Goal: Transaction & Acquisition: Download file/media

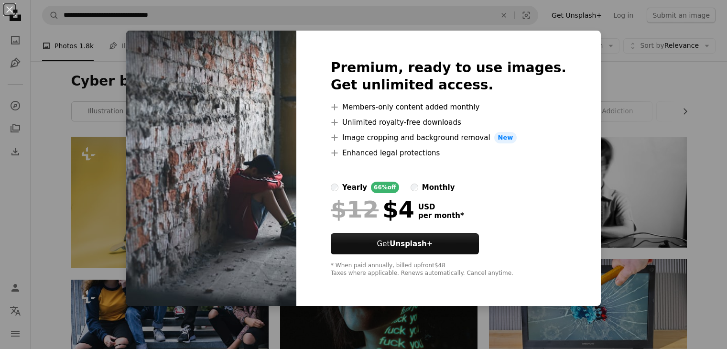
scroll to position [485, 0]
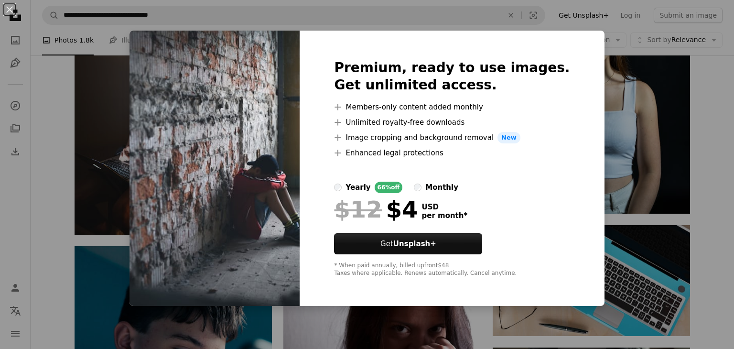
click at [576, 25] on div "An X shape Premium, ready to use images. Get unlimited access. A plus sign Memb…" at bounding box center [367, 174] width 734 height 349
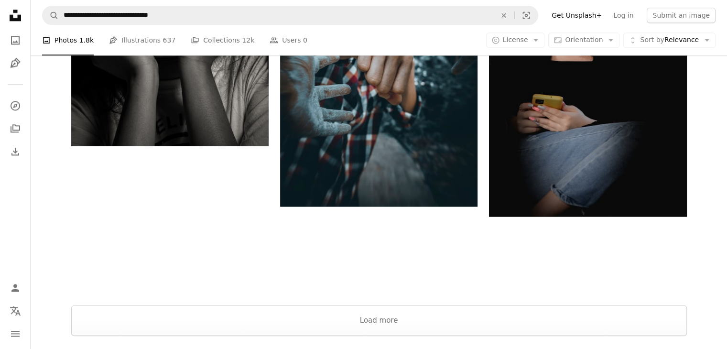
scroll to position [1285, 0]
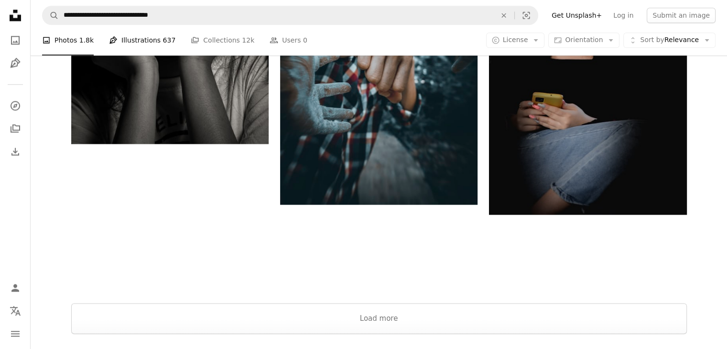
click at [136, 52] on link "Pen Tool Illustrations 637" at bounding box center [142, 40] width 66 height 31
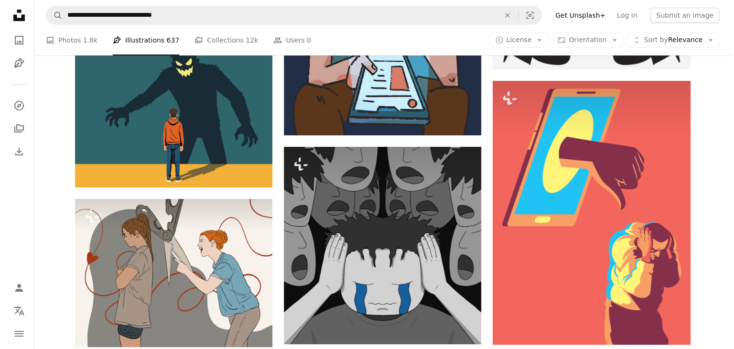
scroll to position [263, 0]
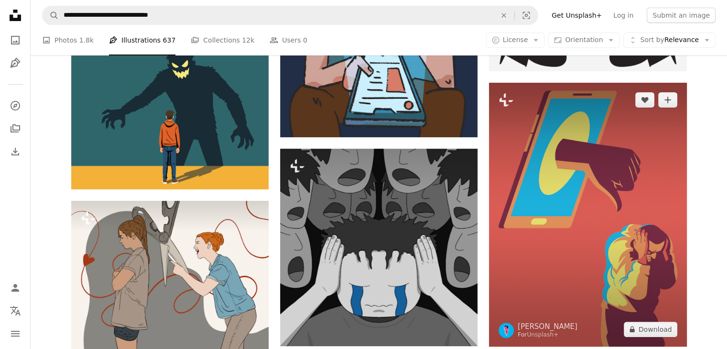
click at [590, 237] on img at bounding box center [587, 214] width 197 height 263
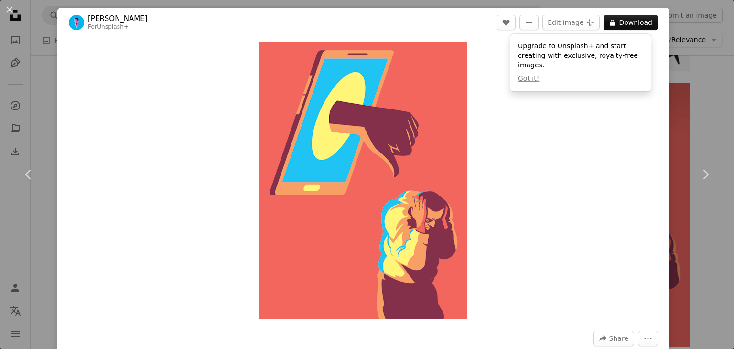
click at [710, 83] on div "An X shape Chevron left Chevron right Rizki Ardia For Unsplash+ A heart A plus …" at bounding box center [367, 174] width 734 height 349
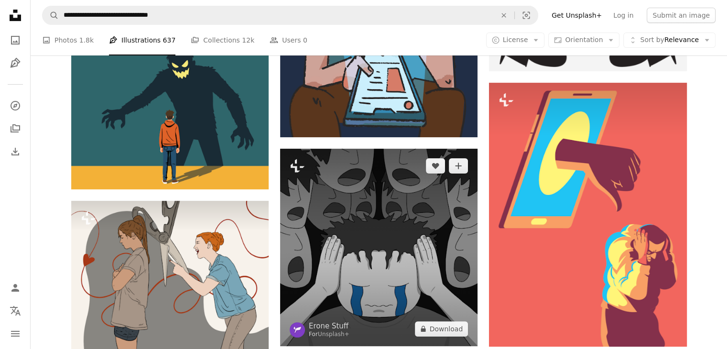
click at [400, 243] on img at bounding box center [378, 247] width 197 height 197
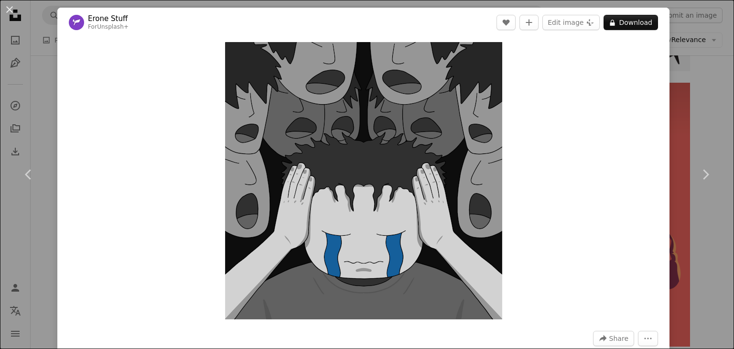
click at [692, 88] on div "An X shape Chevron left Chevron right Erone Stuff For Unsplash+ A heart A plus …" at bounding box center [367, 174] width 734 height 349
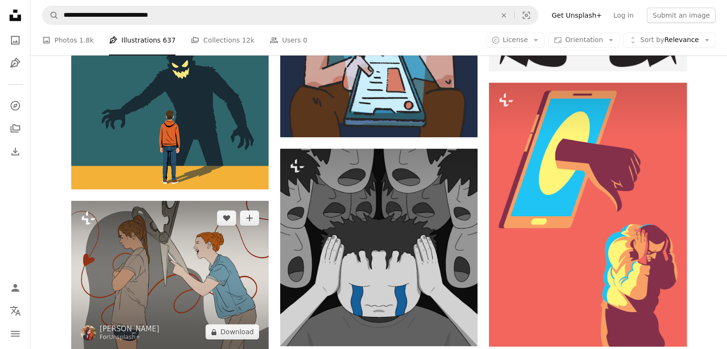
click at [206, 279] on img at bounding box center [169, 275] width 197 height 148
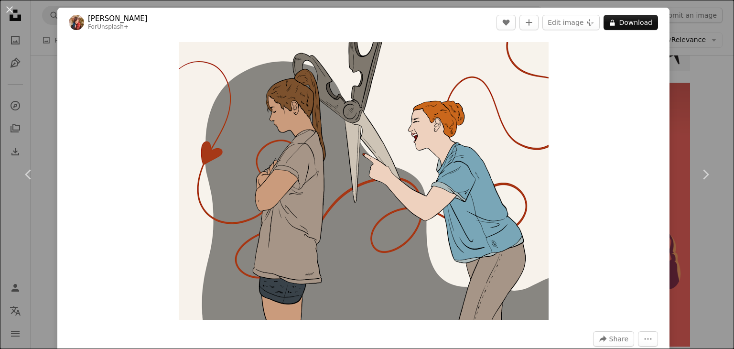
click at [717, 100] on div "An X shape Chevron left Chevron right [PERSON_NAME] For Unsplash+ A heart A plu…" at bounding box center [367, 174] width 734 height 349
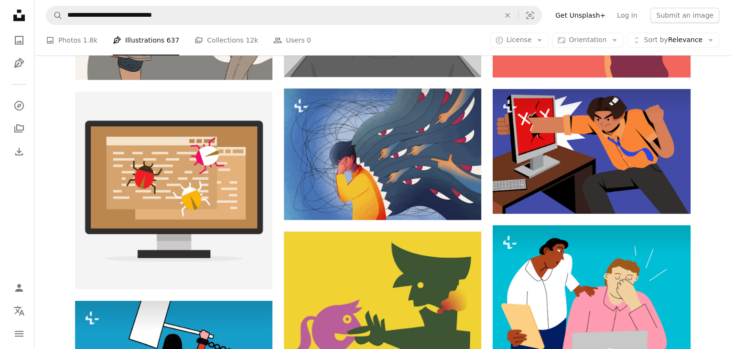
scroll to position [530, 0]
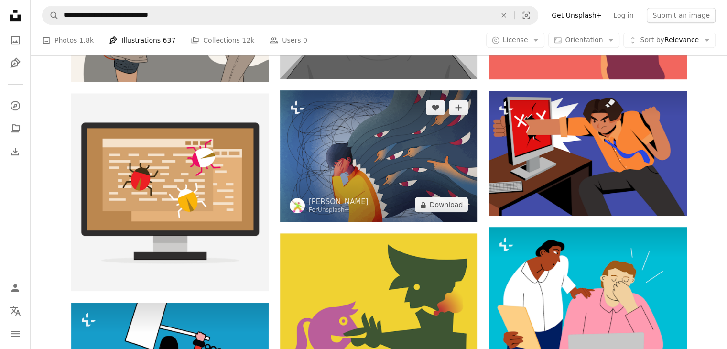
click at [367, 149] on img at bounding box center [378, 155] width 197 height 131
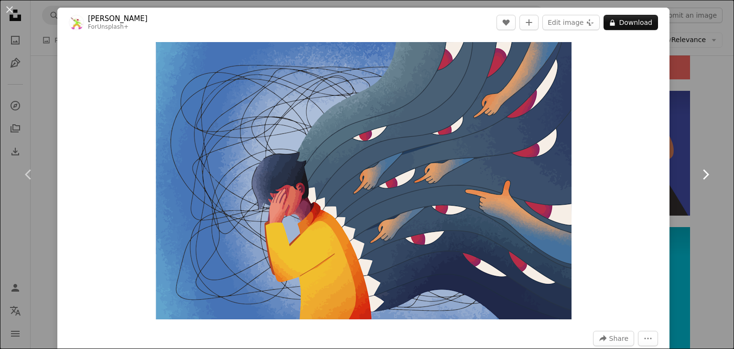
click at [702, 178] on icon "Chevron right" at bounding box center [705, 174] width 15 height 15
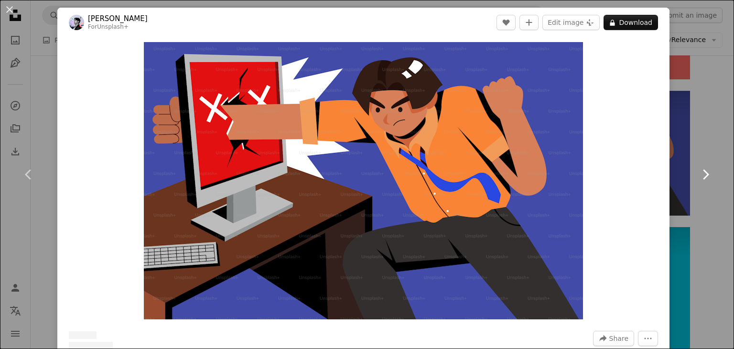
click at [702, 178] on icon "Chevron right" at bounding box center [705, 174] width 15 height 15
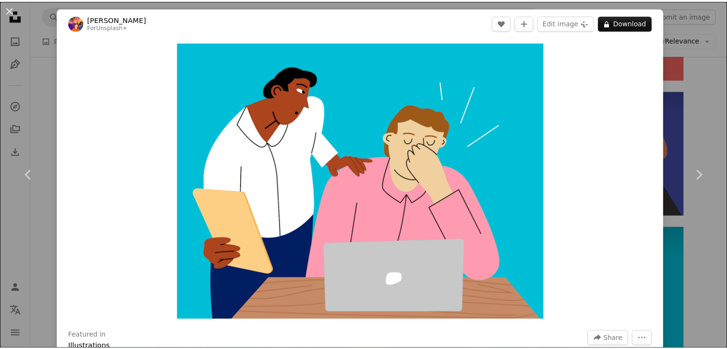
scroll to position [305, 0]
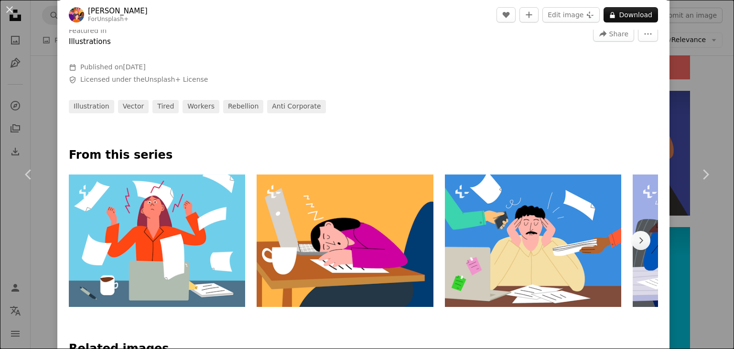
click at [695, 87] on div "An X shape Chevron left Chevron right [PERSON_NAME] For Unsplash+ A heart A plu…" at bounding box center [367, 174] width 734 height 349
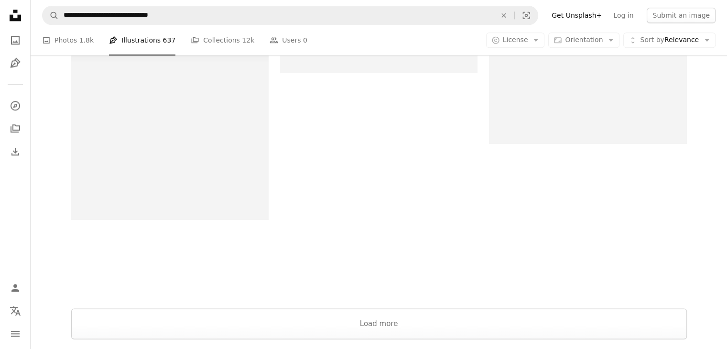
scroll to position [1255, 0]
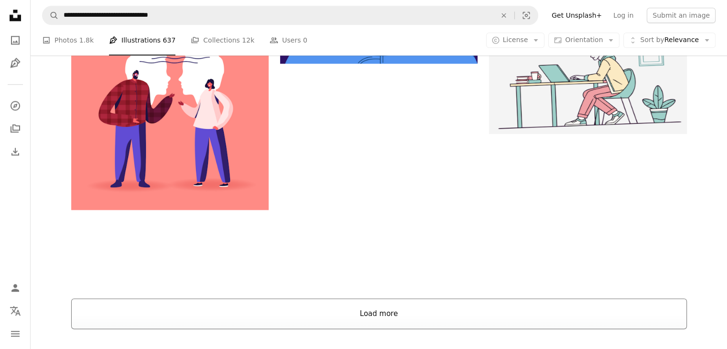
click at [438, 322] on button "Load more" at bounding box center [379, 313] width 616 height 31
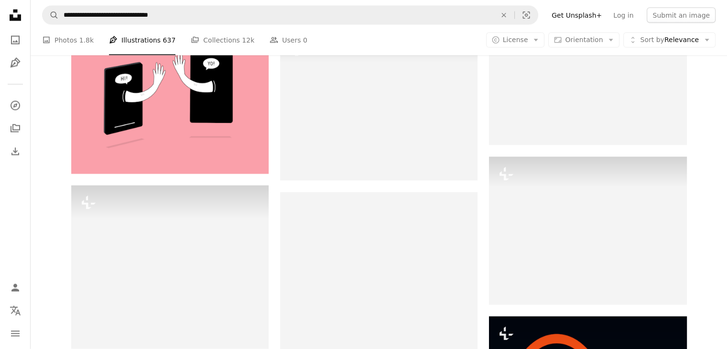
scroll to position [2140, 0]
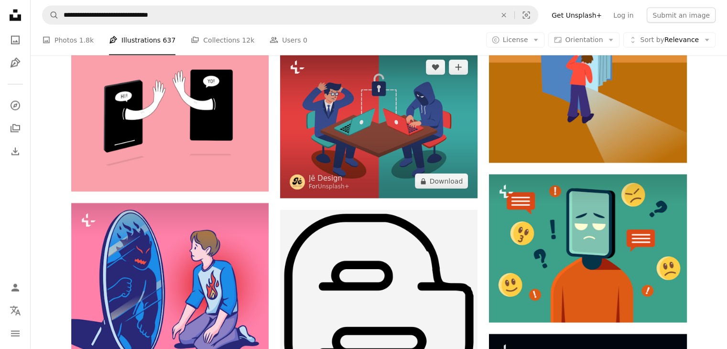
click at [394, 119] on img at bounding box center [378, 124] width 197 height 148
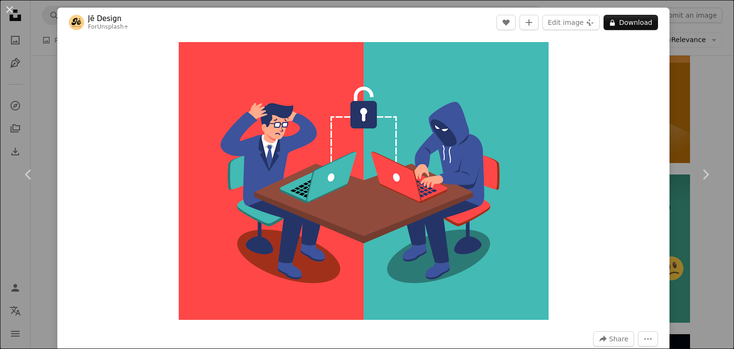
click at [688, 94] on div "An X shape Chevron left Chevron right [PERSON_NAME] Design For Unsplash+ A hear…" at bounding box center [367, 174] width 734 height 349
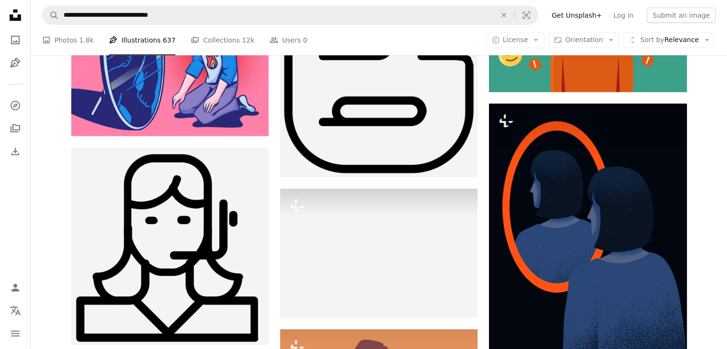
scroll to position [2384, 0]
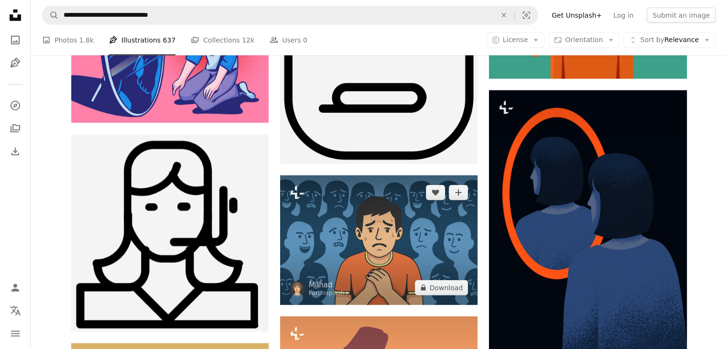
click at [390, 241] on img at bounding box center [378, 240] width 197 height 130
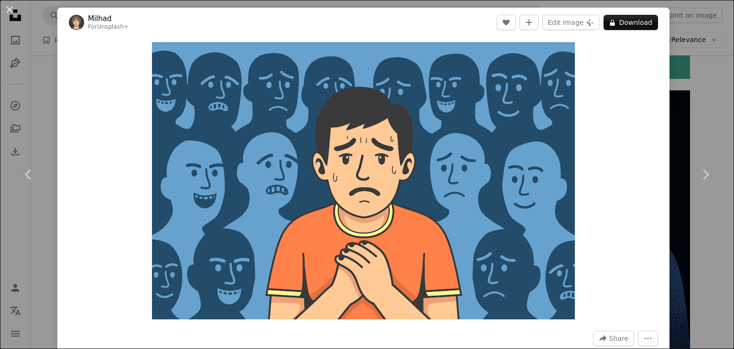
drag, startPoint x: 713, startPoint y: 127, endPoint x: 502, endPoint y: 34, distance: 230.8
click at [713, 127] on div "An X shape Chevron left Chevron right Milhad For Unsplash+ A heart A plus sign …" at bounding box center [367, 174] width 734 height 349
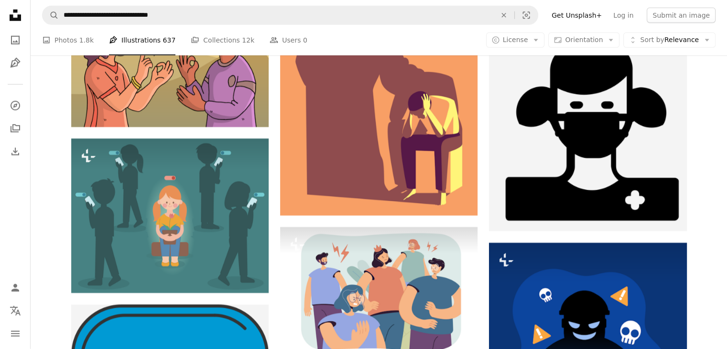
scroll to position [2708, 0]
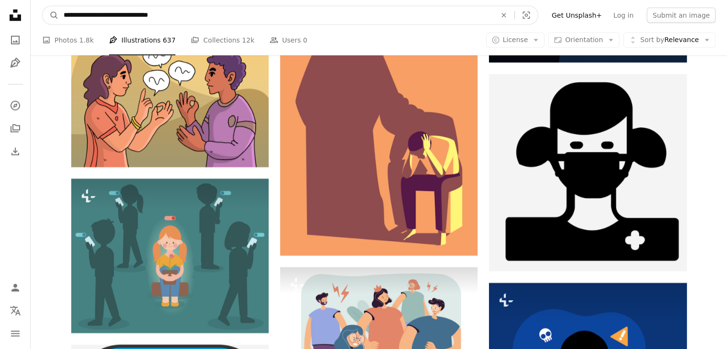
click at [169, 8] on input "**********" at bounding box center [276, 15] width 435 height 18
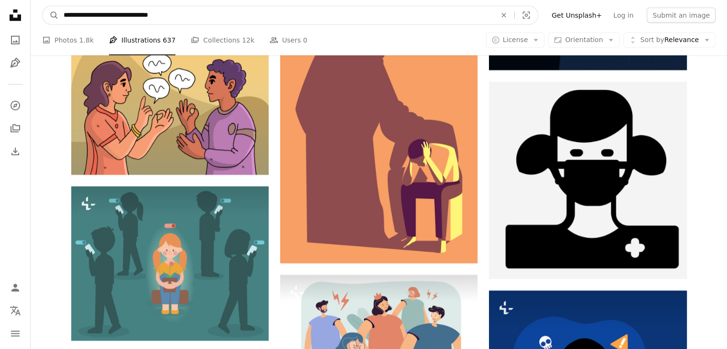
scroll to position [2699, 0]
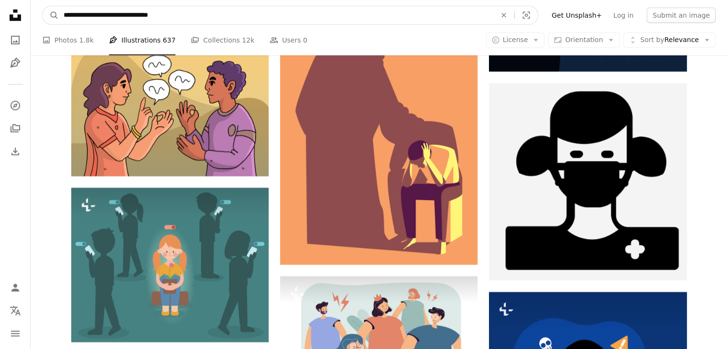
drag, startPoint x: 169, startPoint y: 8, endPoint x: 111, endPoint y: 16, distance: 58.9
click at [111, 16] on input "**********" at bounding box center [276, 15] width 435 height 18
type input "**********"
click at [43, 6] on button "A magnifying glass" at bounding box center [51, 15] width 16 height 18
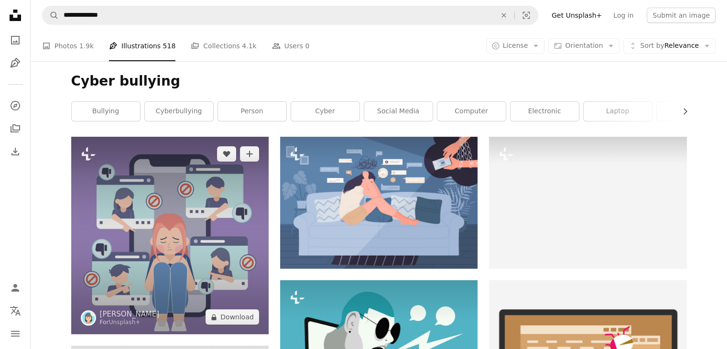
click at [193, 260] on img at bounding box center [169, 235] width 197 height 197
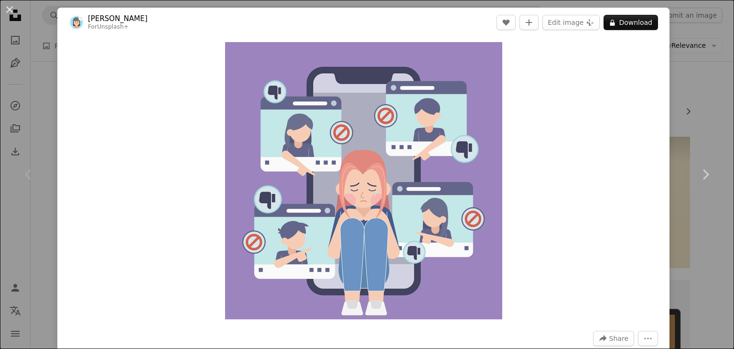
click at [711, 67] on div "An X shape Chevron left Chevron right [PERSON_NAME] For Unsplash+ A heart A plu…" at bounding box center [367, 174] width 734 height 349
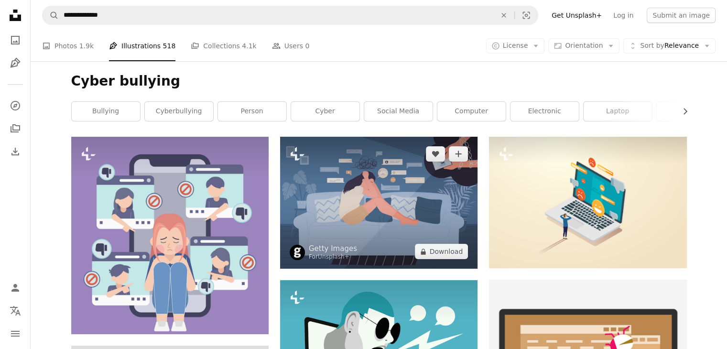
click at [409, 205] on img at bounding box center [378, 203] width 197 height 132
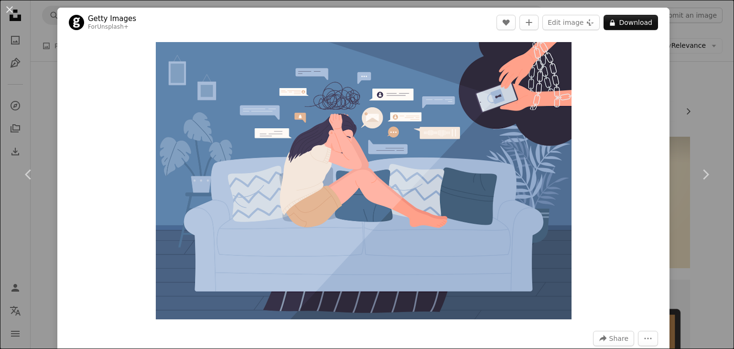
click at [709, 36] on div "An X shape Chevron left Chevron right Getty Images For Unsplash+ A heart A plus…" at bounding box center [367, 174] width 734 height 349
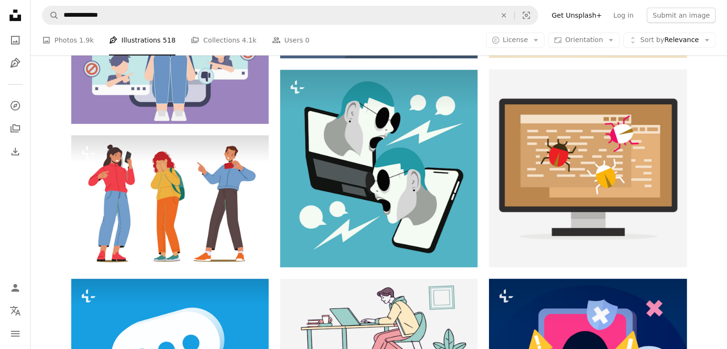
scroll to position [214, 0]
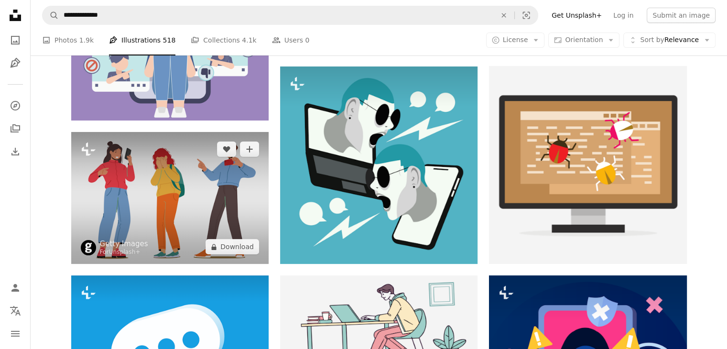
click at [165, 192] on img at bounding box center [169, 198] width 197 height 132
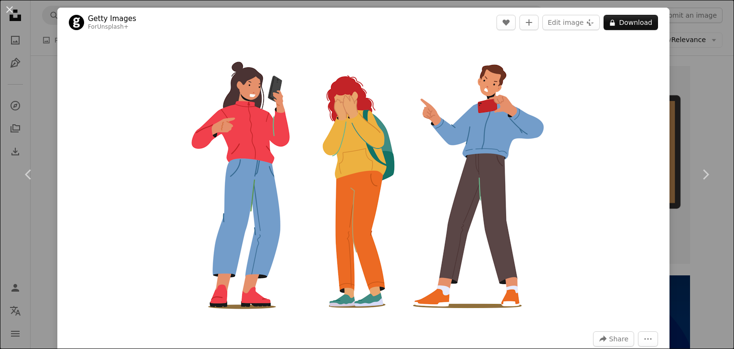
click at [714, 81] on div "An X shape Chevron left Chevron right Getty Images For Unsplash+ A heart A plus…" at bounding box center [367, 174] width 734 height 349
